Goal: Navigation & Orientation: Find specific page/section

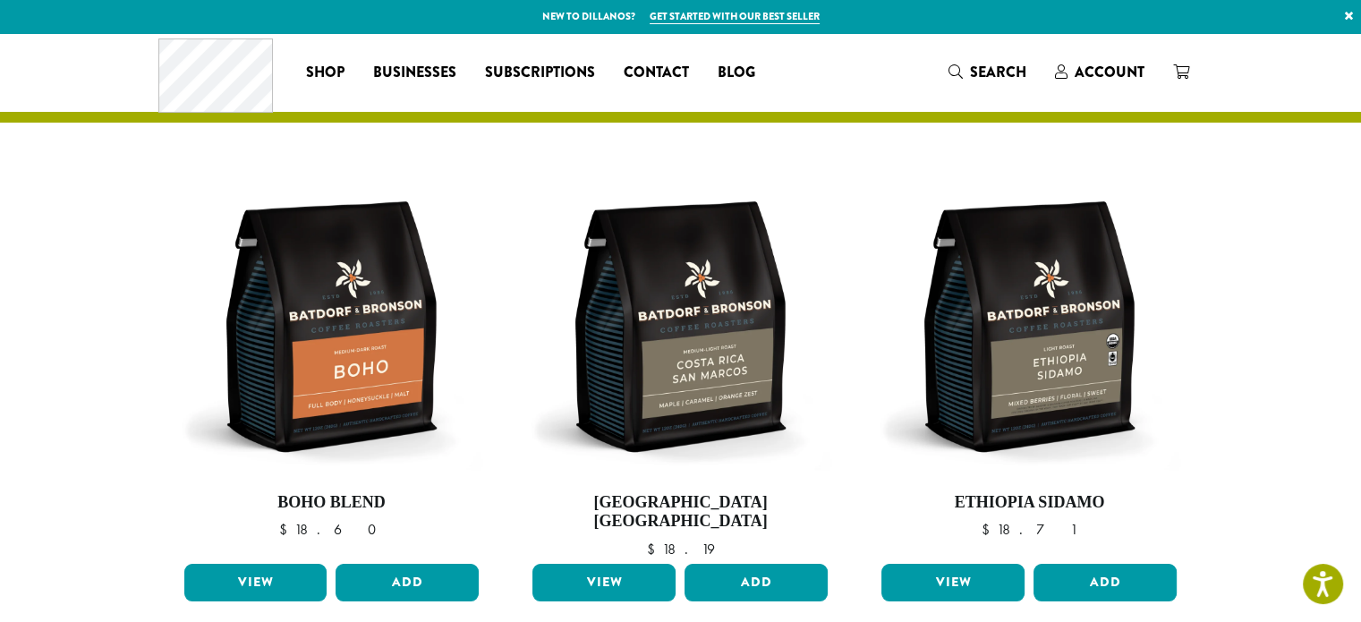
scroll to position [1740, 0]
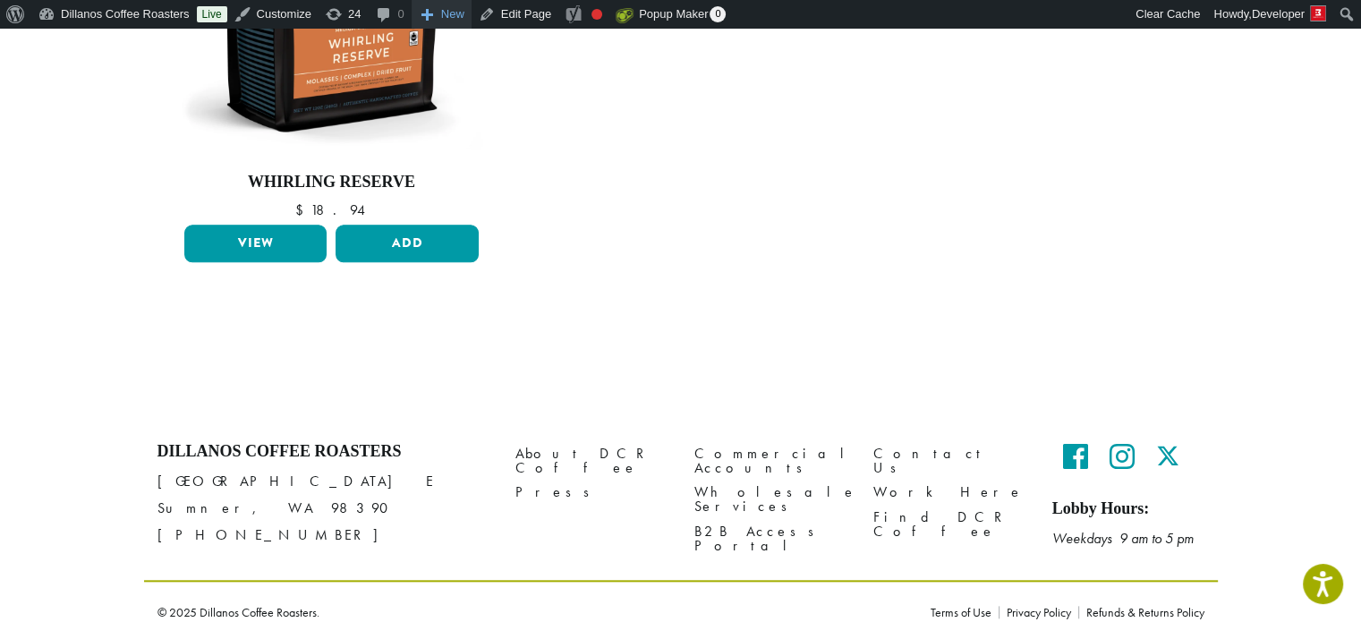
scroll to position [1768, 0]
click at [483, 15] on link "Edit Page" at bounding box center [515, 14] width 87 height 29
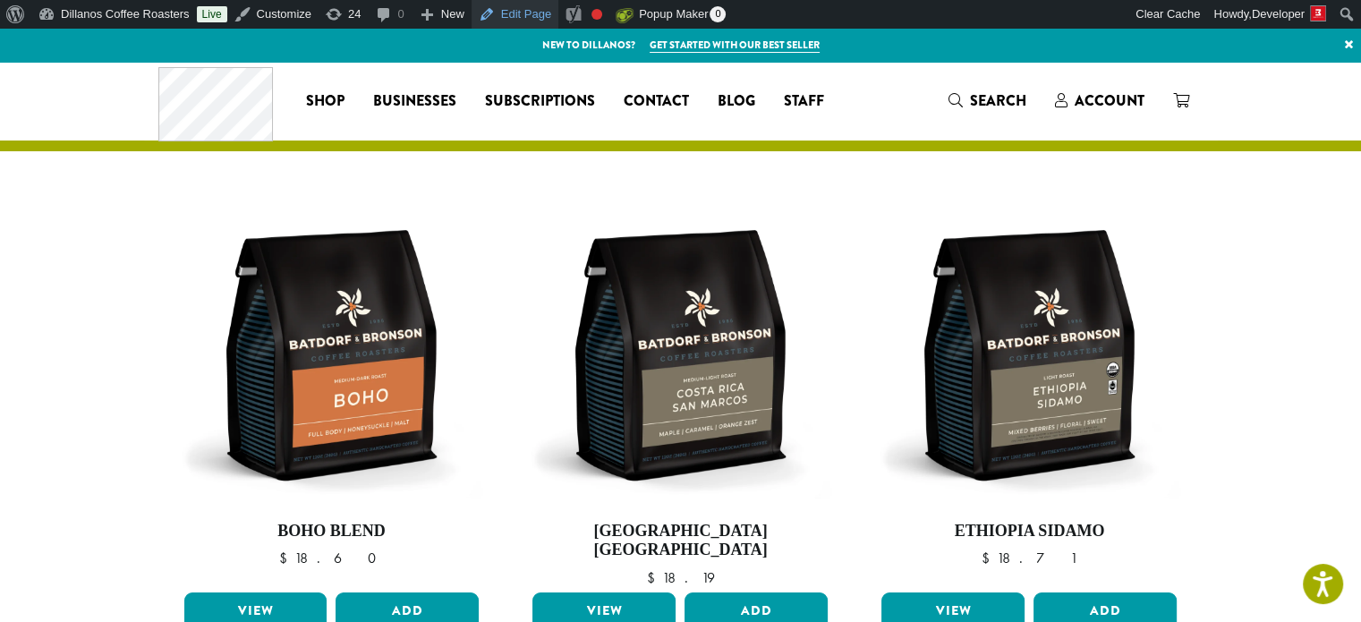
click at [513, 14] on link "Edit Page" at bounding box center [515, 14] width 87 height 29
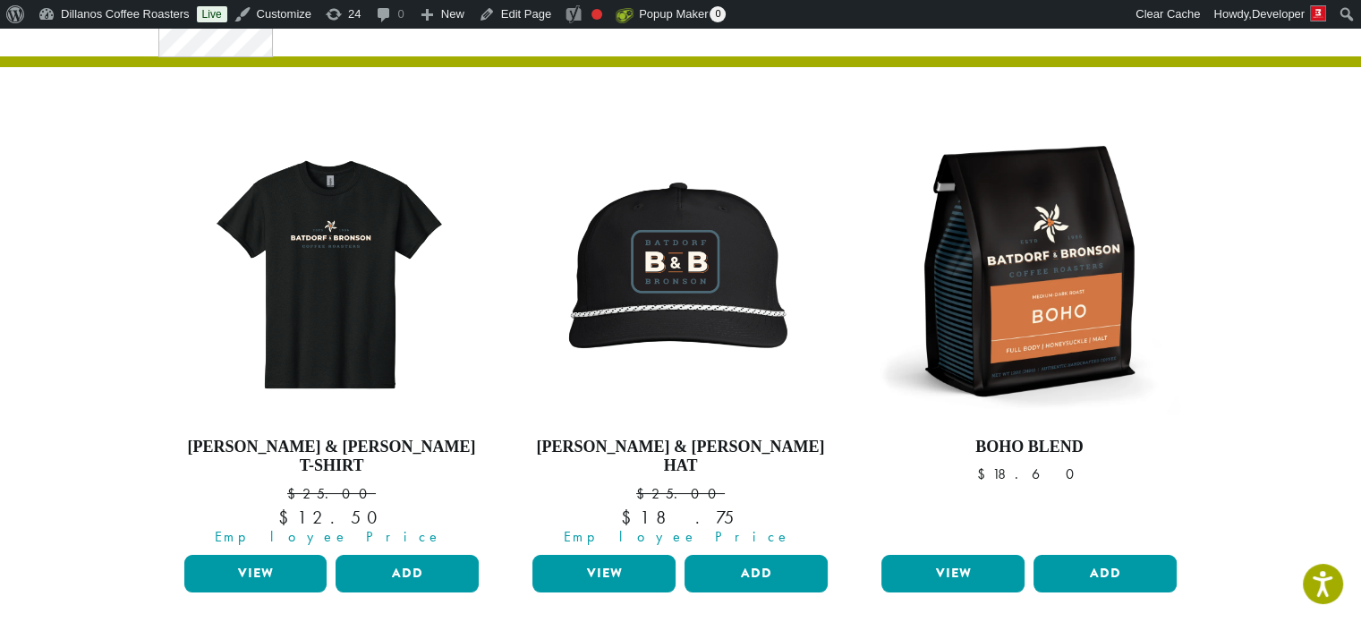
scroll to position [86, 0]
